Goal: Task Accomplishment & Management: Manage account settings

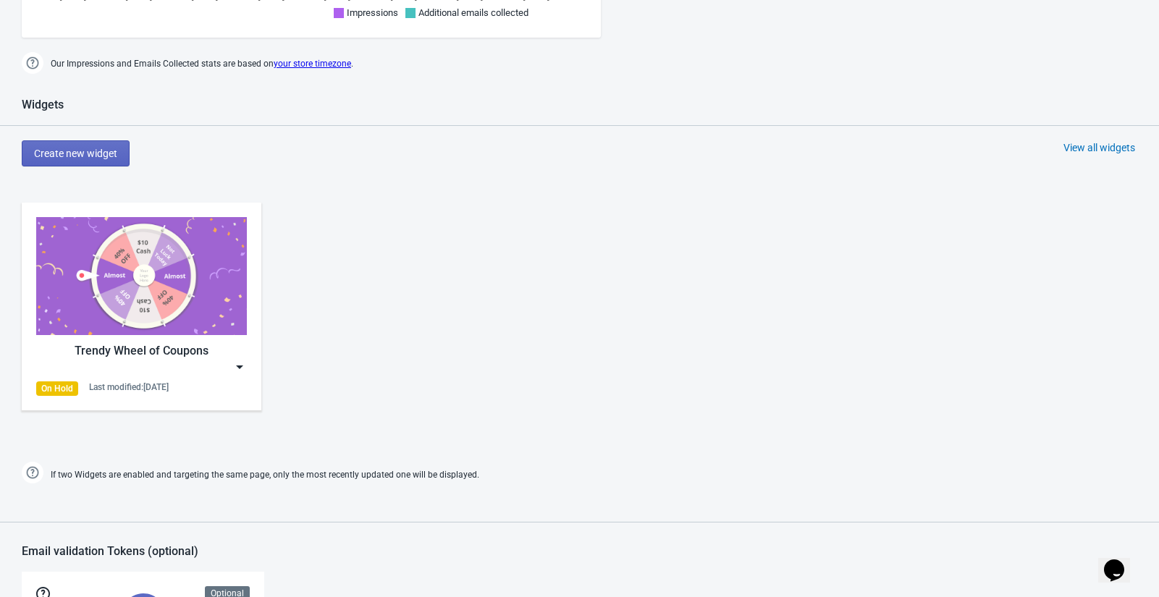
scroll to position [537, 0]
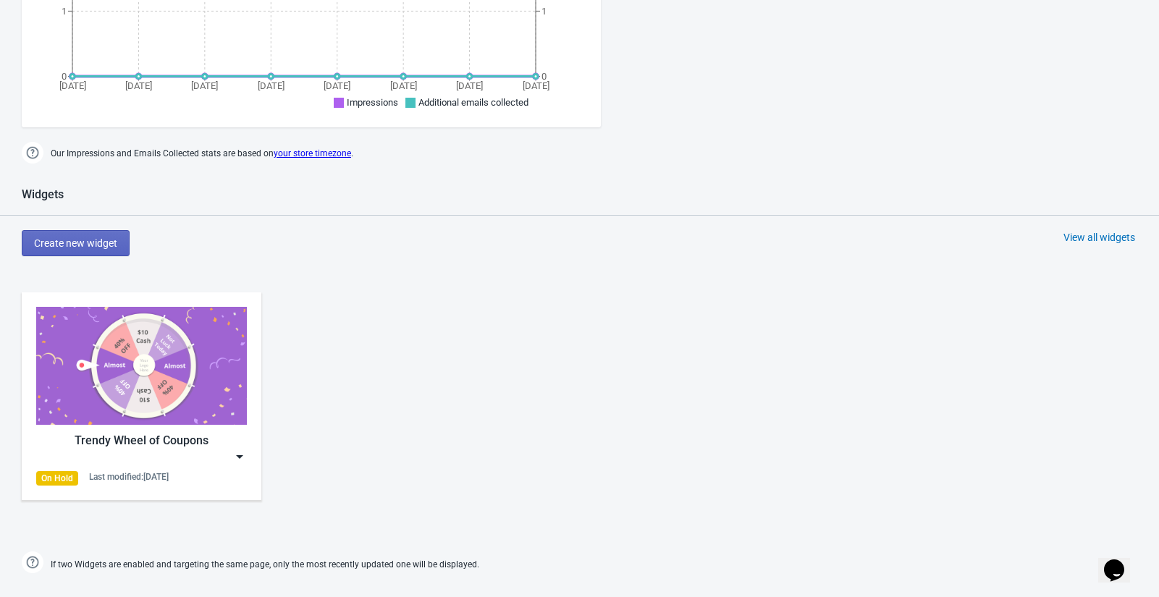
click at [237, 453] on img at bounding box center [239, 457] width 14 height 14
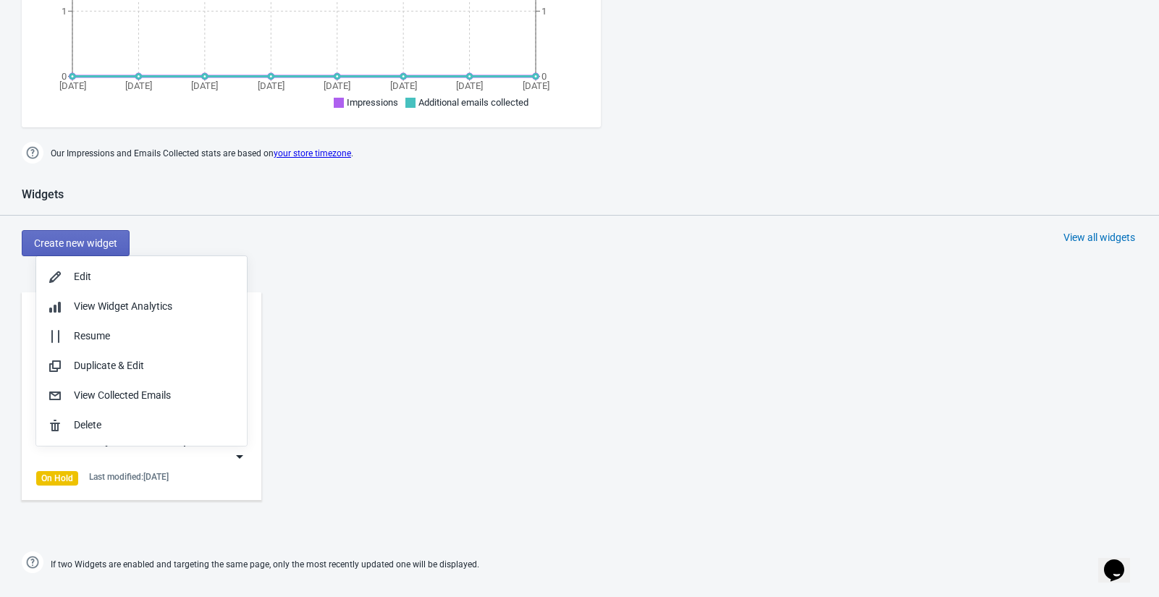
scroll to position [448, 0]
click at [131, 392] on div "View Collected Emails" at bounding box center [154, 394] width 161 height 15
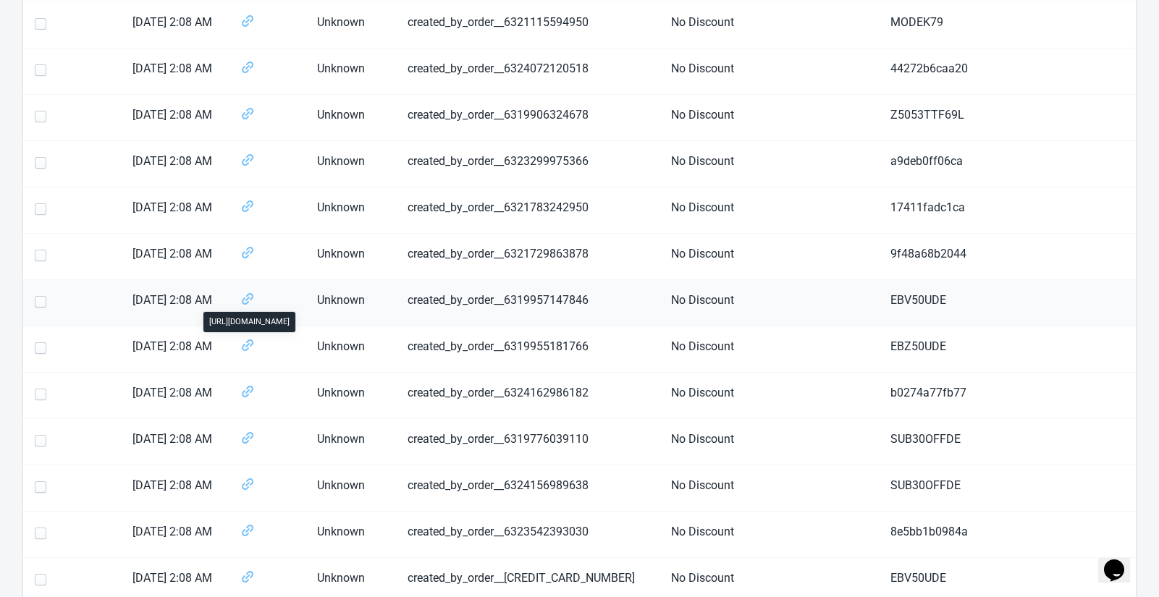
scroll to position [269, 0]
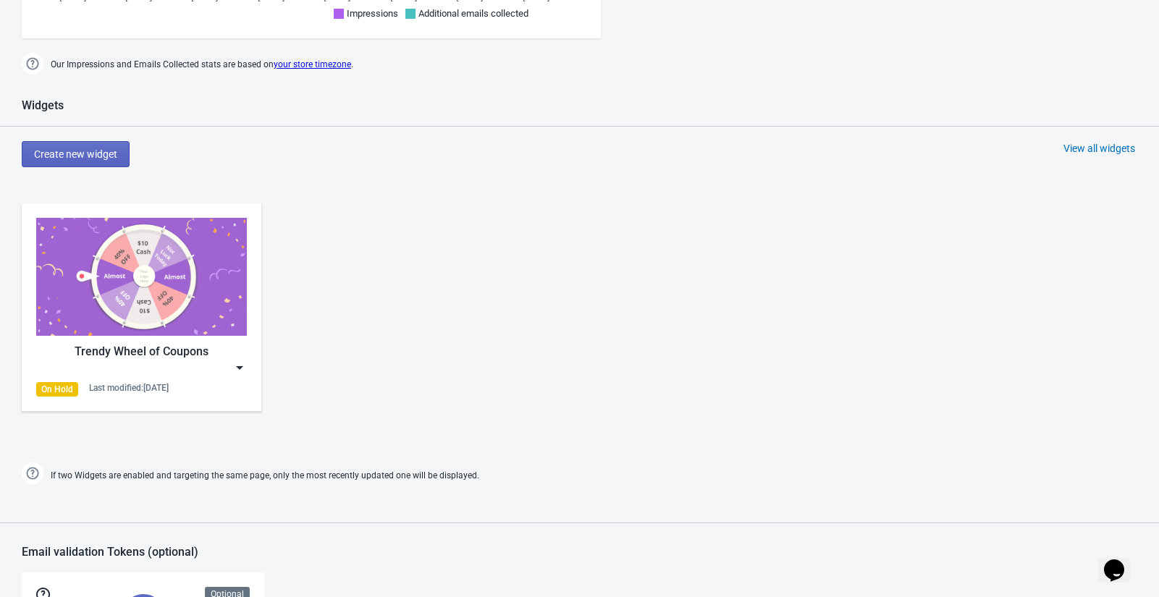
scroll to position [537, 0]
click at [245, 366] on img at bounding box center [239, 367] width 14 height 14
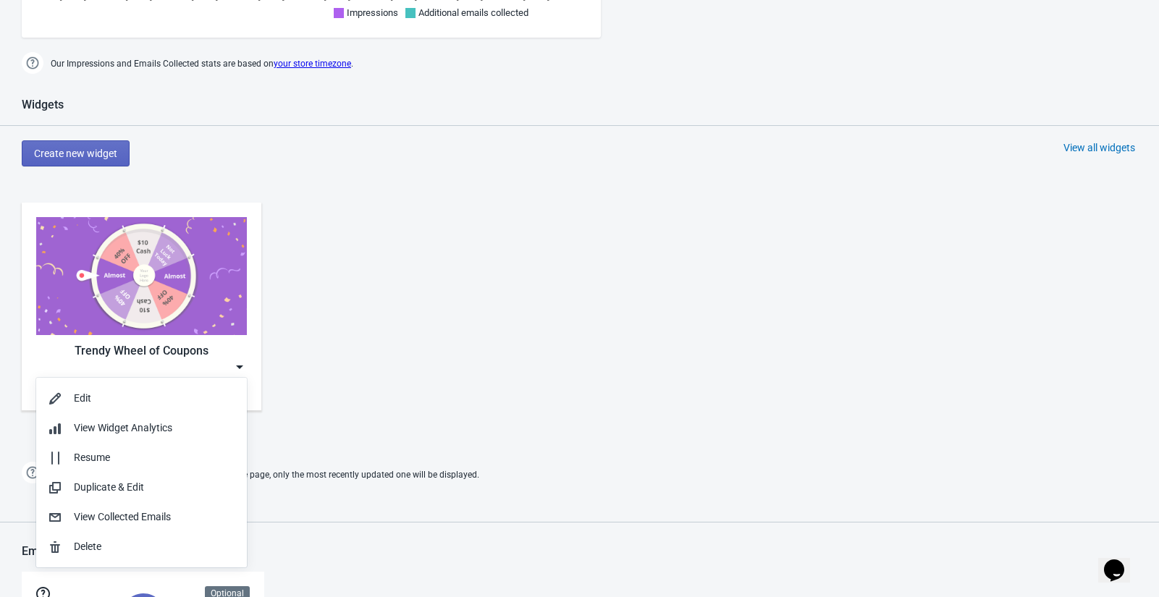
scroll to position [538, 0]
click at [125, 402] on div "Edit" at bounding box center [154, 397] width 161 height 15
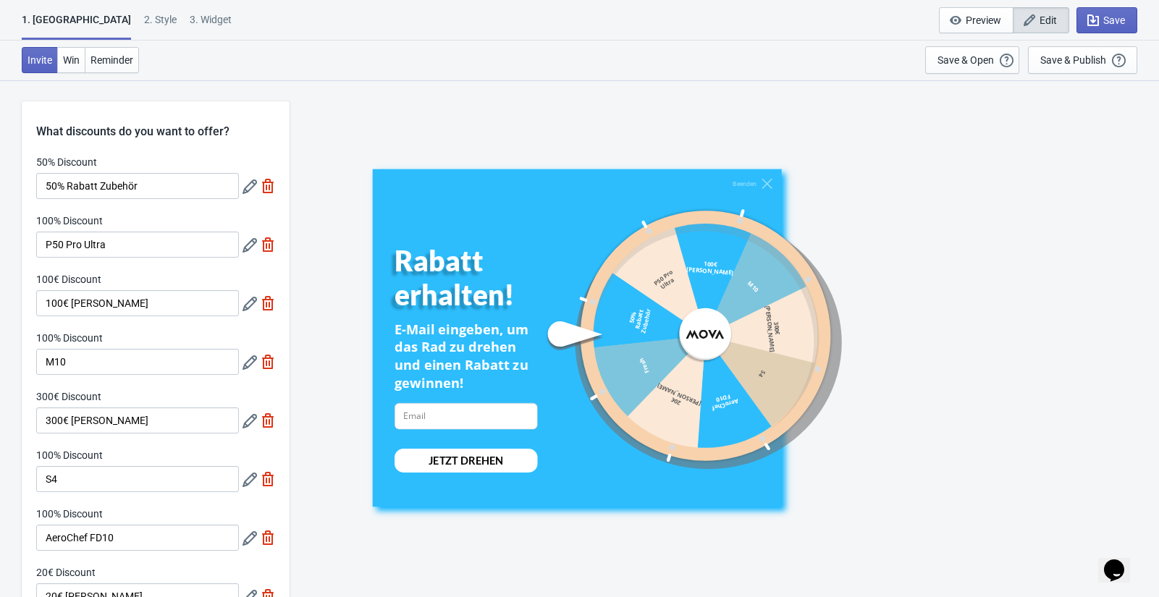
click at [190, 16] on div "3. Widget" at bounding box center [211, 24] width 42 height 25
select select "specificURL"
select select "once"
select select "1"
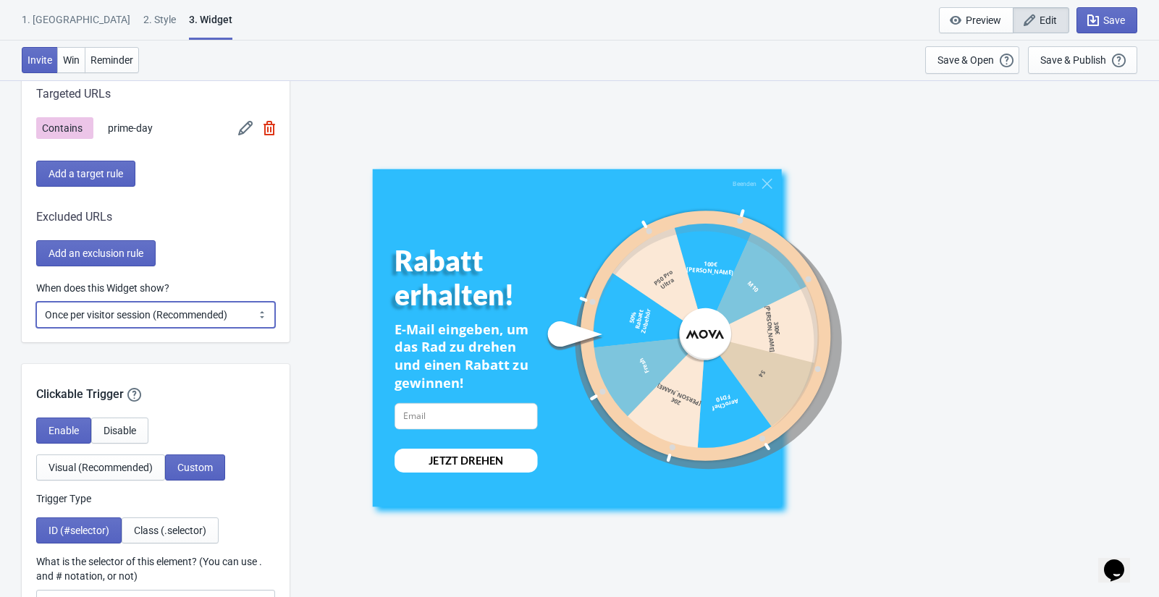
scroll to position [1254, 0]
click at [100, 316] on select "Every new visit of page Once every period of time Once per visitor session (Rec…" at bounding box center [155, 314] width 239 height 26
select select "once_per_user"
click at [36, 301] on select "Every new visit of page Once every period of time Once per visitor session (Rec…" at bounding box center [155, 314] width 239 height 26
click at [125, 315] on select "Every new visit of page Once every period of time Once per visitor session (Rec…" at bounding box center [155, 314] width 239 height 26
